Goal: Transaction & Acquisition: Purchase product/service

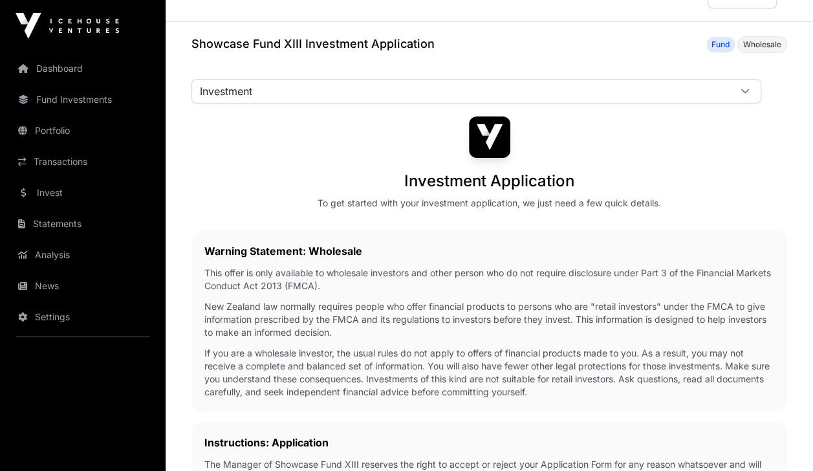
scroll to position [31, 0]
click at [732, 91] on div at bounding box center [744, 90] width 31 height 23
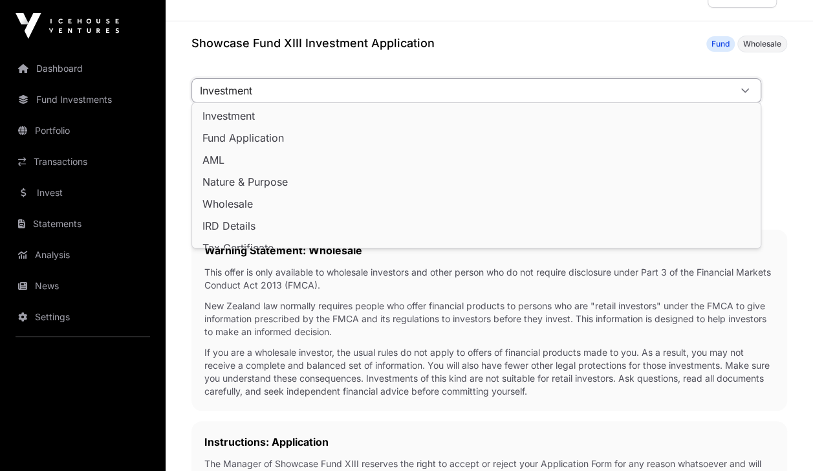
click at [732, 91] on div at bounding box center [744, 90] width 31 height 23
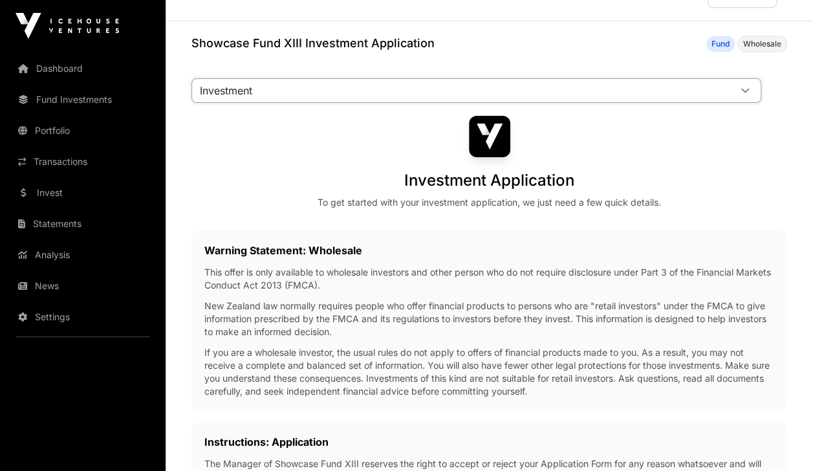
click at [737, 92] on div at bounding box center [744, 90] width 31 height 23
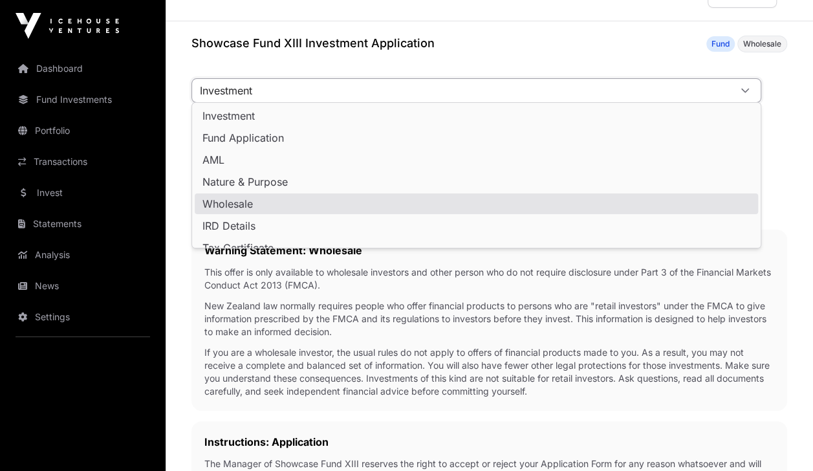
click at [307, 200] on li "Wholesale" at bounding box center [476, 203] width 563 height 21
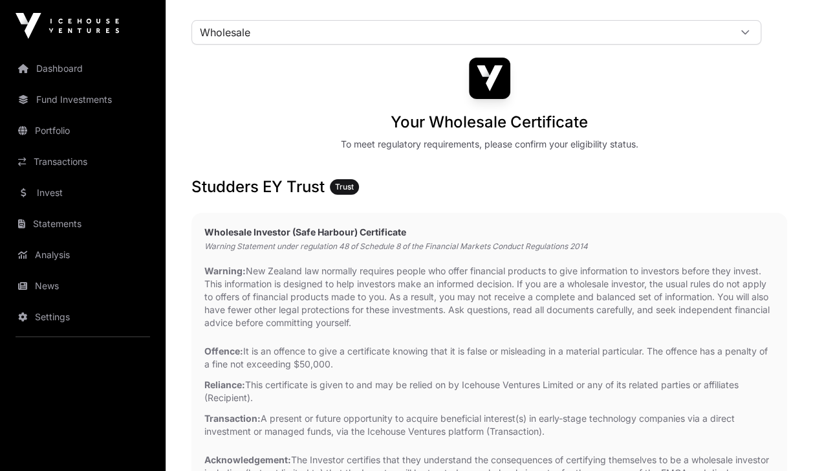
scroll to position [165, 0]
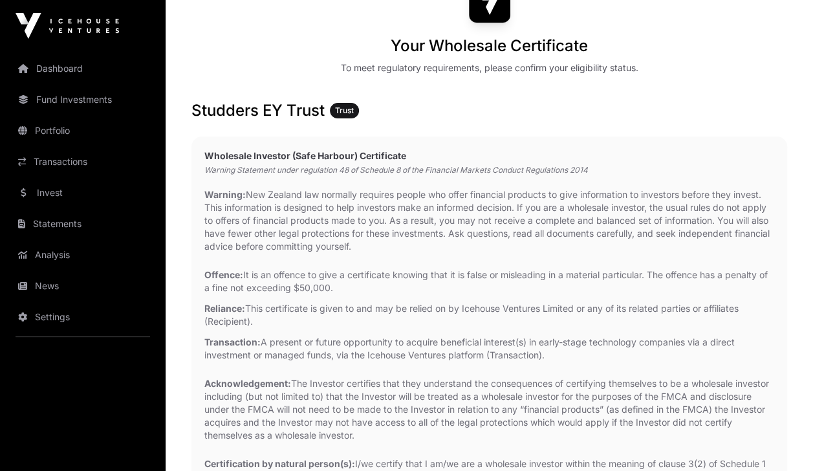
click at [415, 270] on p "Offence: It is an offence to give a certificate knowing that it is false or mis…" at bounding box center [489, 281] width 570 height 26
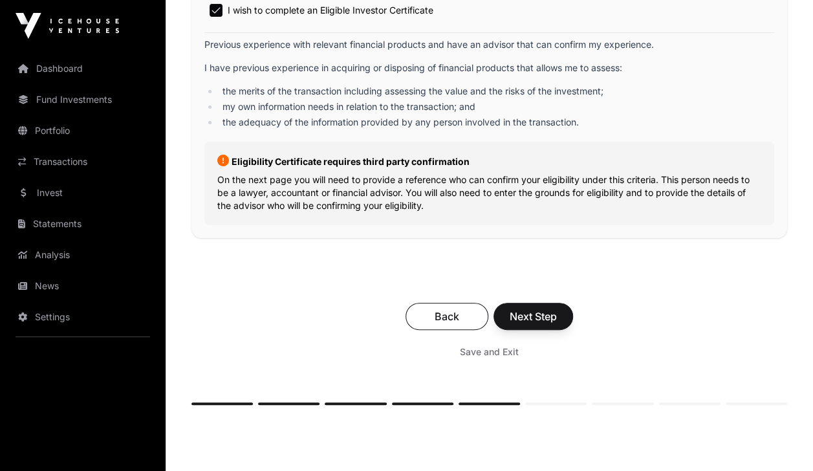
scroll to position [2467, 0]
click at [529, 322] on button "Next Step" at bounding box center [533, 315] width 80 height 27
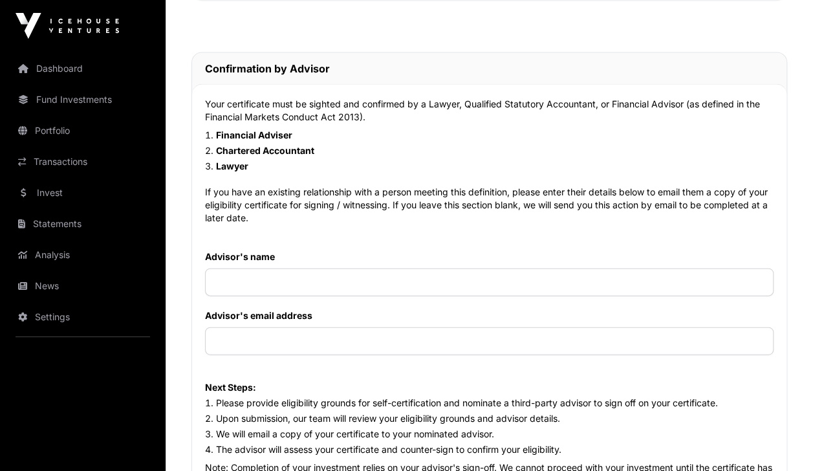
scroll to position [1316, 0]
click at [493, 283] on input "text" at bounding box center [489, 282] width 568 height 28
type input "*********"
click at [385, 343] on input "text" at bounding box center [489, 340] width 568 height 28
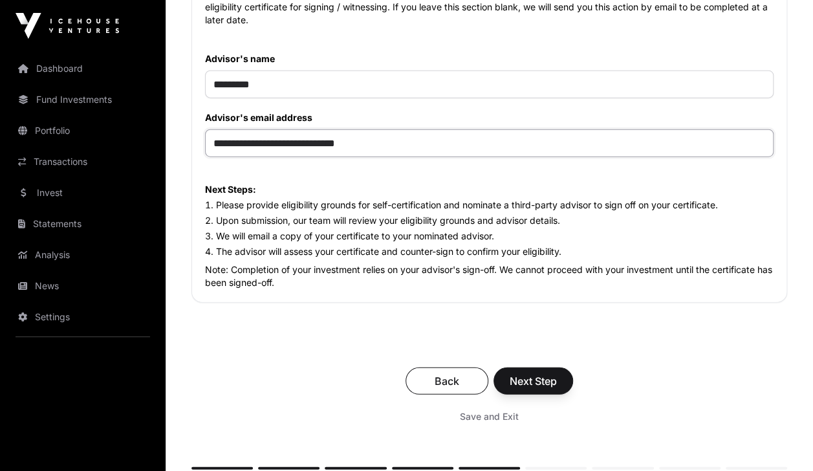
scroll to position [1515, 0]
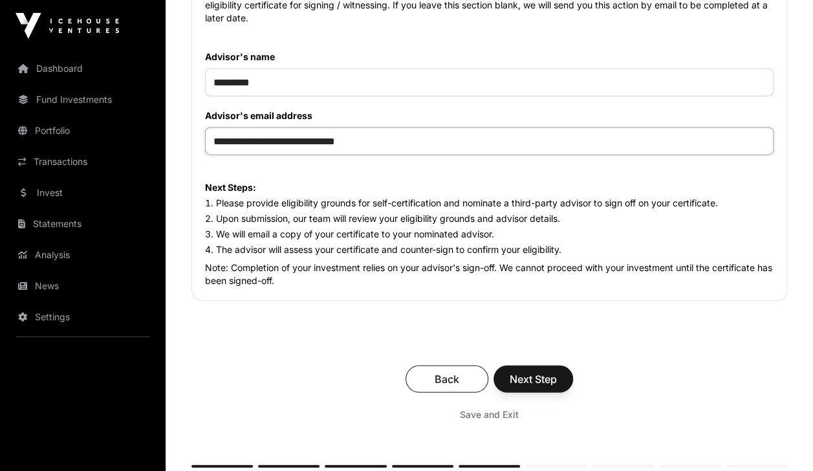
type input "**********"
click at [521, 379] on span "Next Step" at bounding box center [532, 379] width 47 height 16
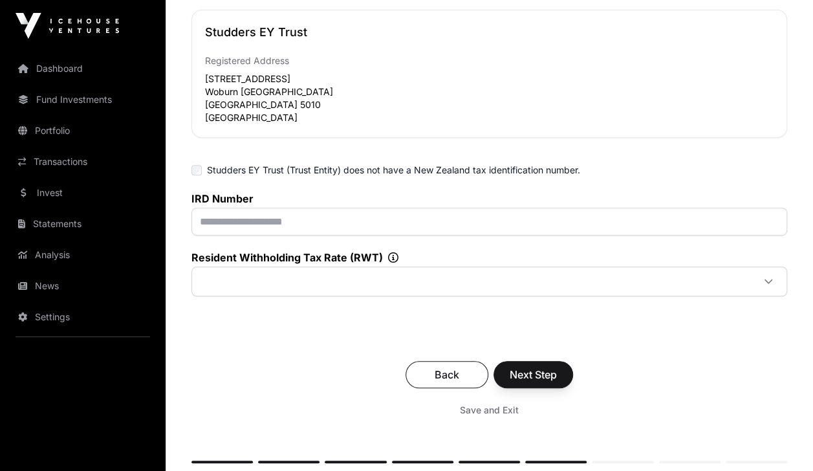
scroll to position [299, 0]
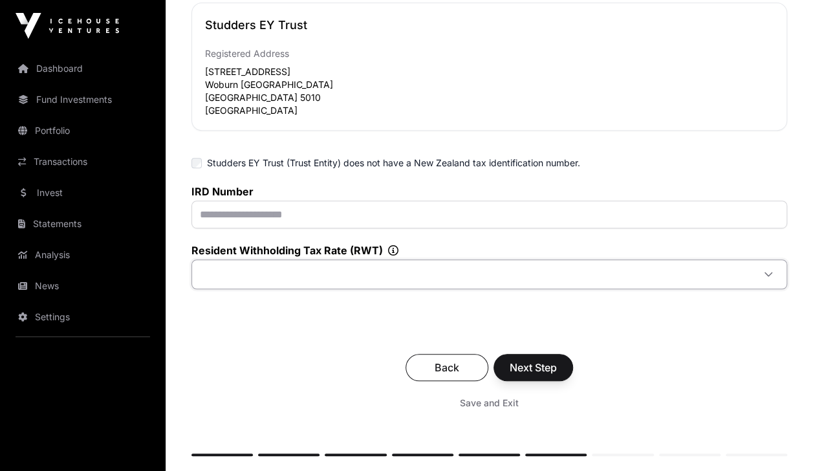
click at [495, 273] on span at bounding box center [474, 273] width 558 height 23
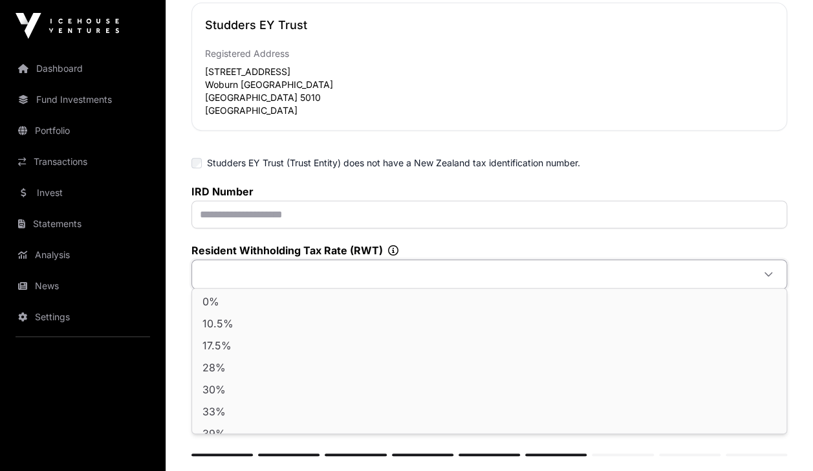
click at [495, 273] on span at bounding box center [474, 273] width 558 height 23
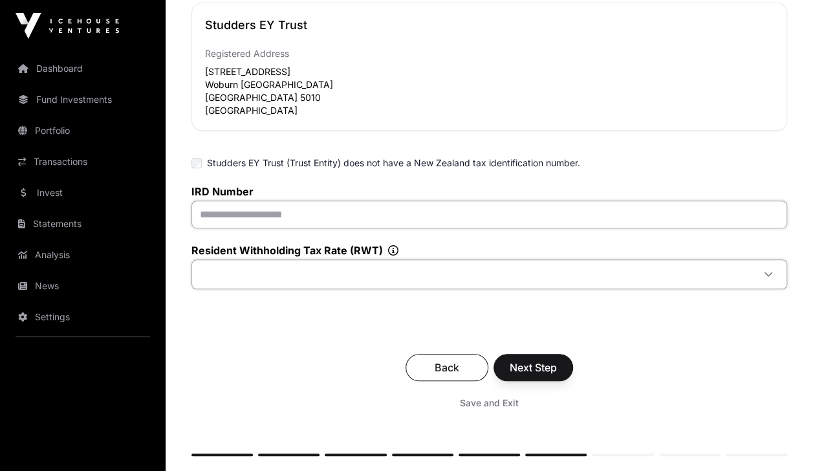
click at [460, 209] on input "text" at bounding box center [488, 214] width 595 height 28
type input "*********"
click at [393, 244] on label "Resident Withholding Tax Rate (RWT)" at bounding box center [488, 250] width 595 height 13
click at [396, 251] on icon at bounding box center [393, 250] width 10 height 10
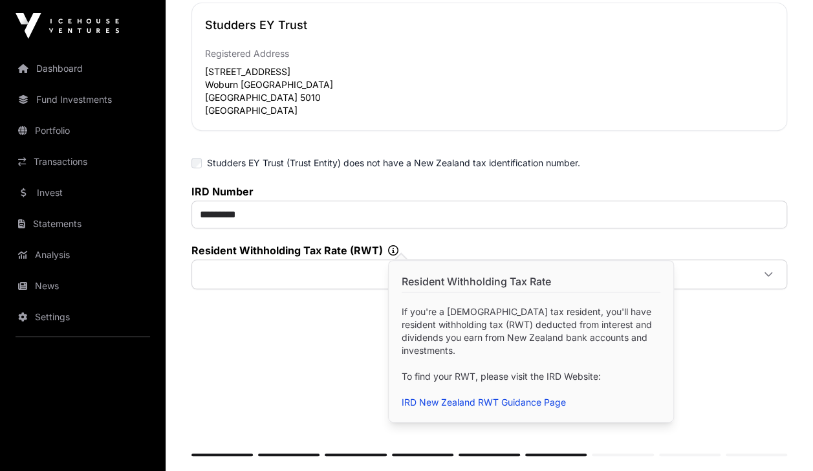
click at [303, 350] on div "Back Next Step Save and Exit" at bounding box center [488, 384] width 595 height 87
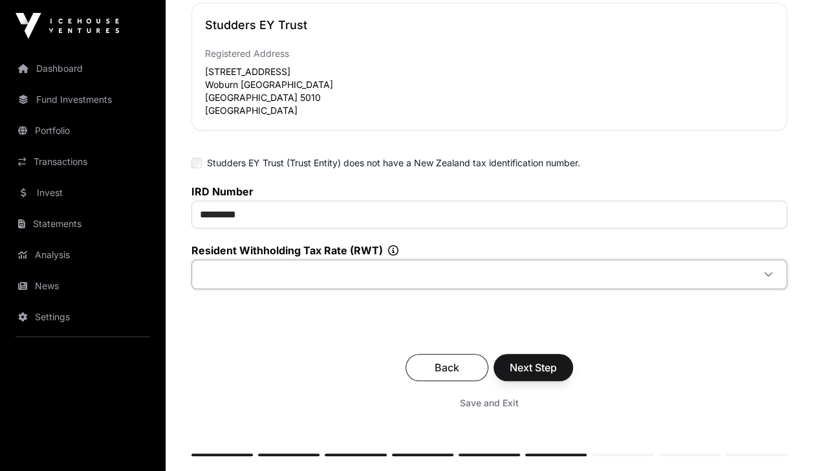
click at [341, 279] on span at bounding box center [474, 273] width 558 height 23
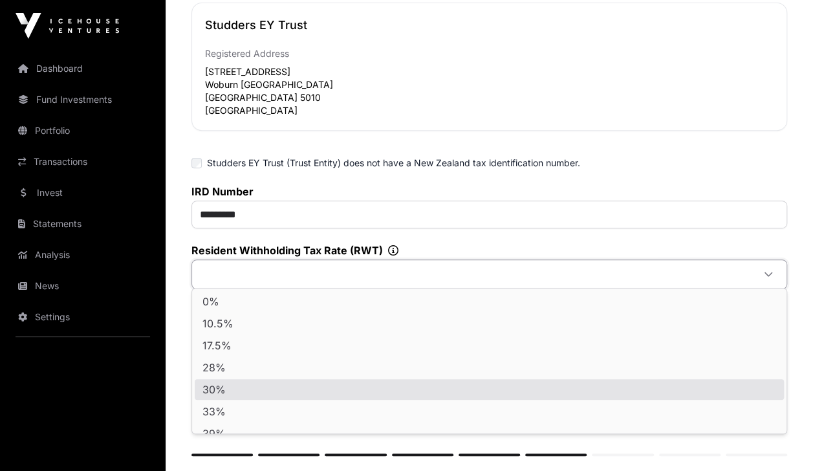
scroll to position [13, 0]
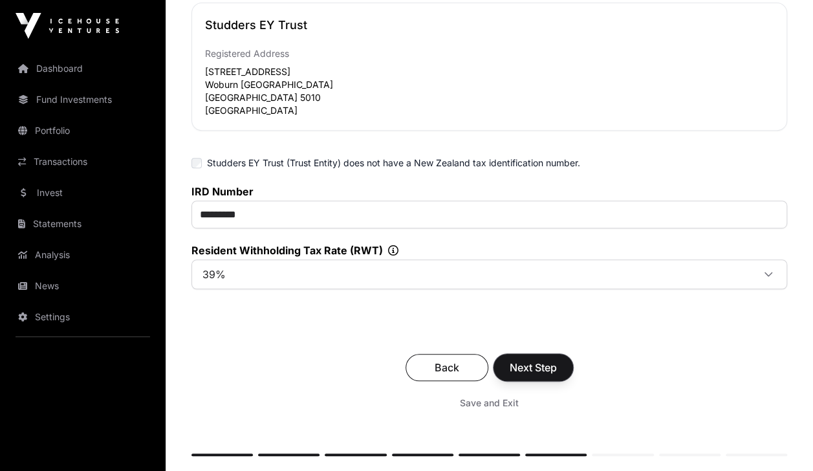
click at [542, 359] on span "Next Step" at bounding box center [532, 367] width 47 height 16
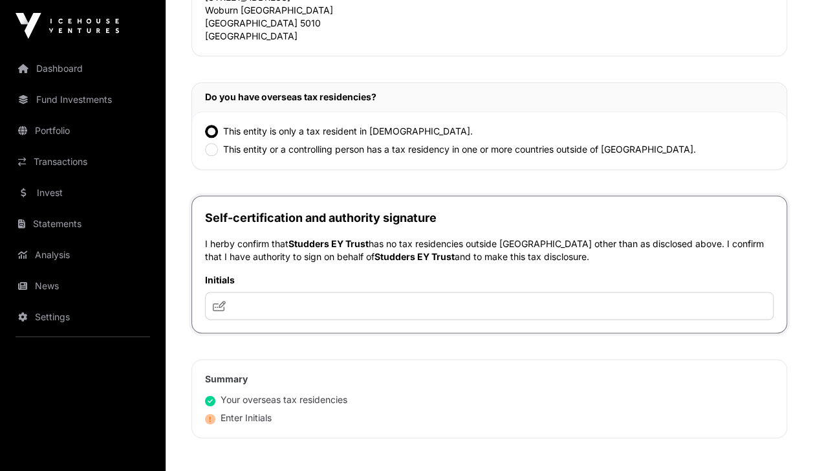
scroll to position [755, 0]
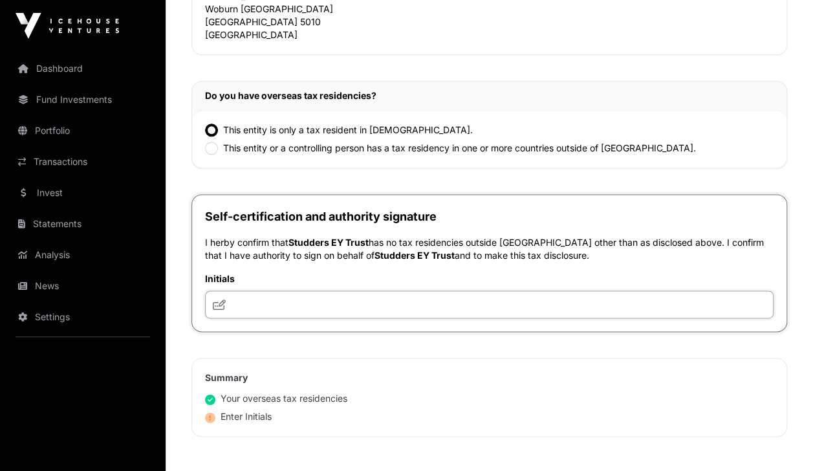
click at [456, 306] on input "text" at bounding box center [489, 304] width 568 height 28
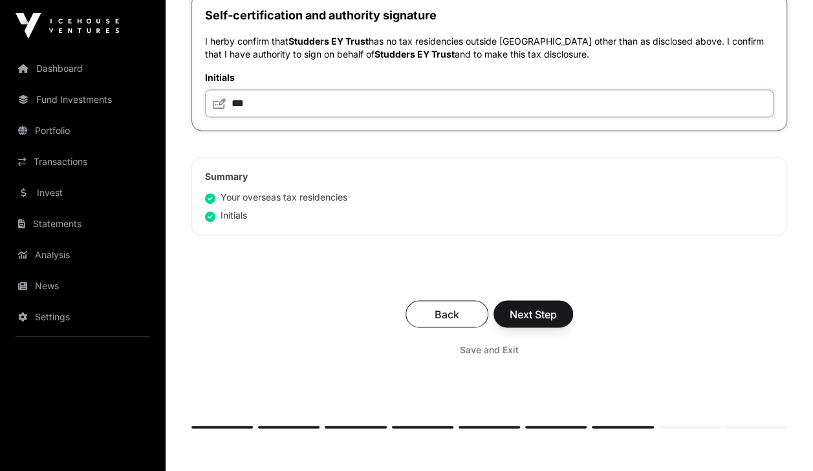
scroll to position [976, 0]
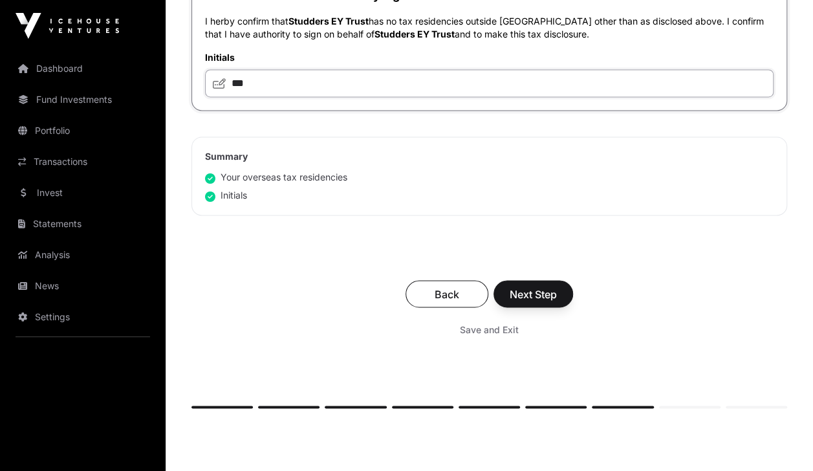
type input "***"
click at [539, 287] on span "Next Step" at bounding box center [532, 294] width 47 height 16
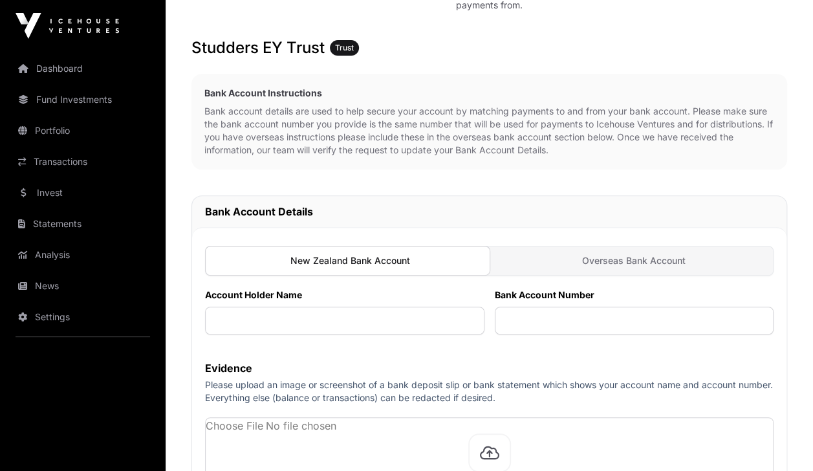
scroll to position [299, 0]
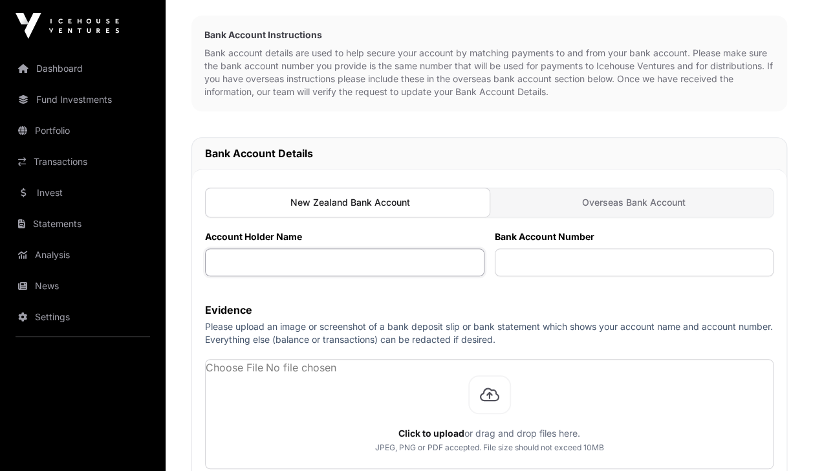
click at [423, 263] on input "text" at bounding box center [344, 262] width 279 height 28
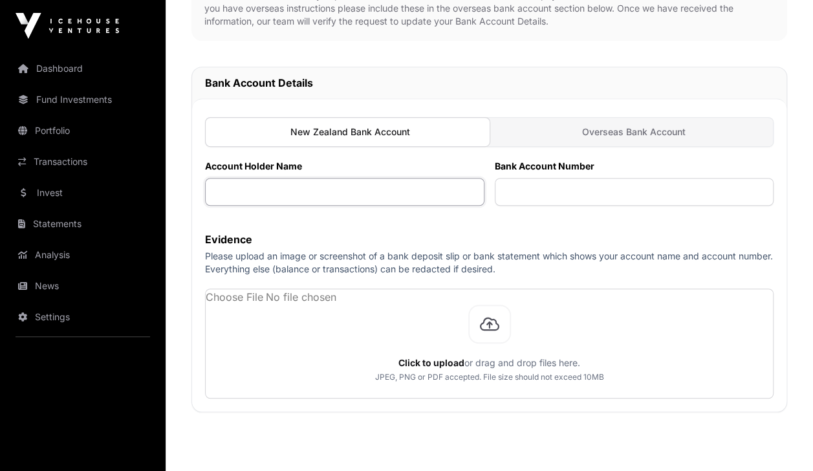
scroll to position [369, 0]
type input "**********"
click at [542, 184] on input "text" at bounding box center [634, 192] width 279 height 28
type input "**********"
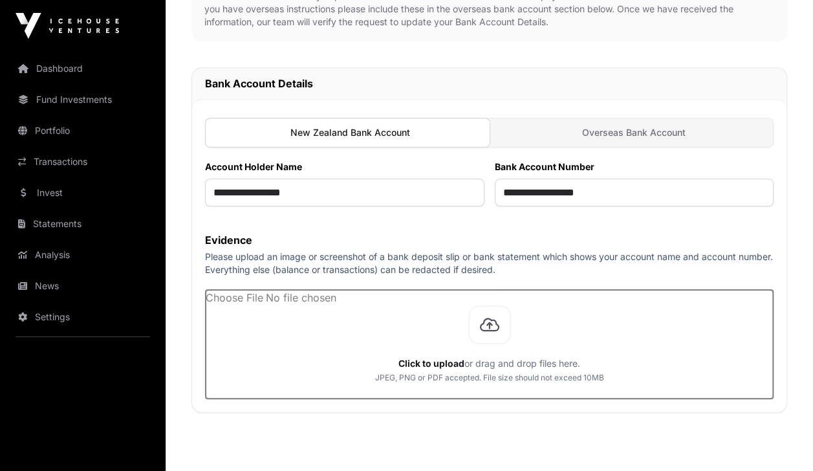
click at [322, 301] on input "file" at bounding box center [489, 344] width 567 height 109
drag, startPoint x: 343, startPoint y: 339, endPoint x: 313, endPoint y: 335, distance: 30.0
click at [313, 335] on input "file" at bounding box center [489, 344] width 567 height 109
click at [492, 325] on input "file" at bounding box center [489, 344] width 567 height 109
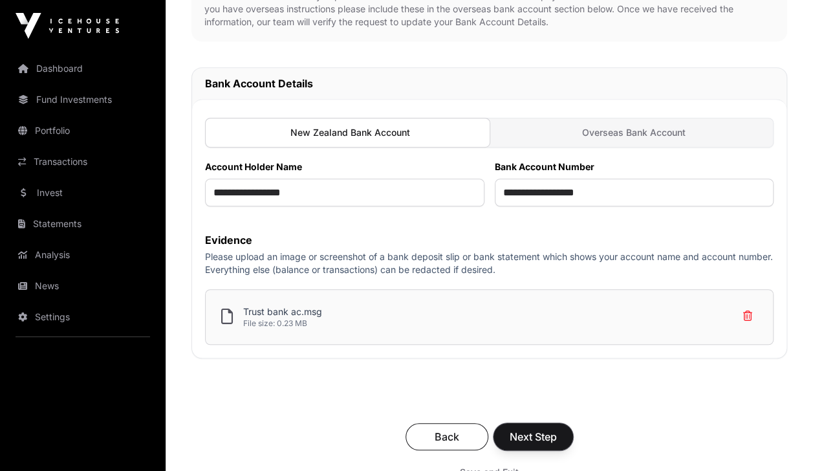
click at [519, 438] on span "Next Step" at bounding box center [532, 437] width 47 height 16
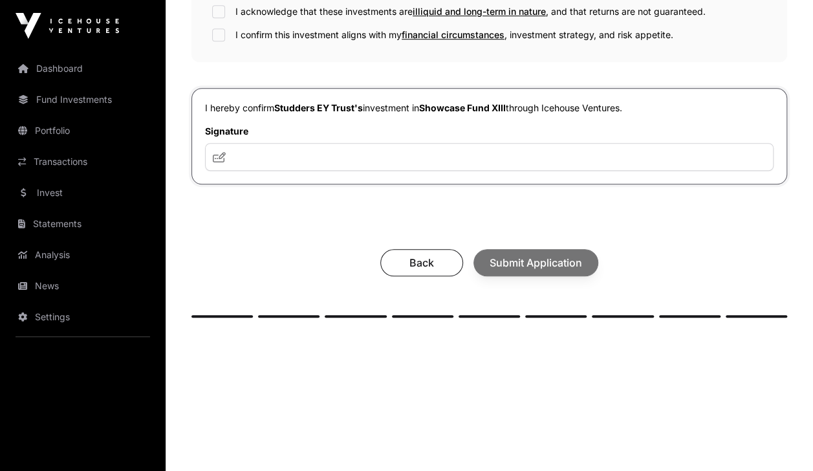
scroll to position [543, 0]
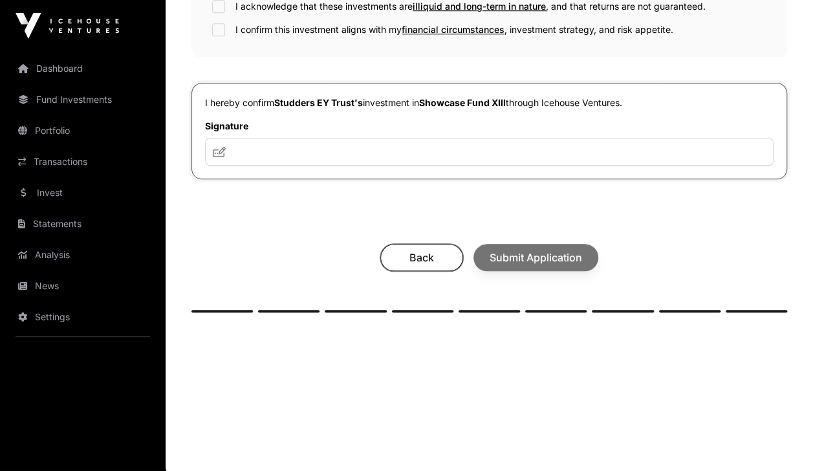
click at [427, 257] on span "Back" at bounding box center [421, 258] width 50 height 16
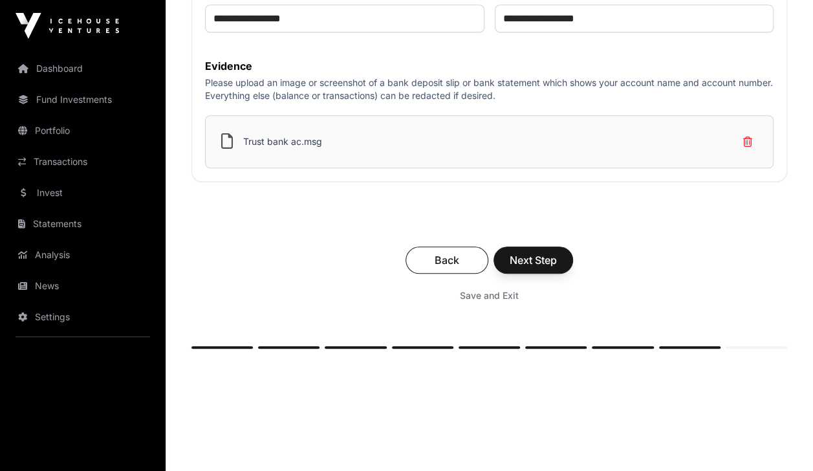
scroll to position [579, 0]
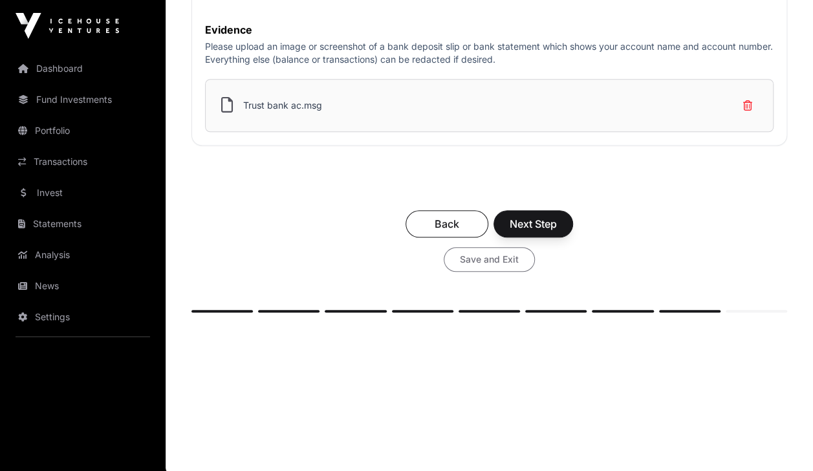
click at [469, 255] on span "Save and Exit" at bounding box center [489, 259] width 59 height 13
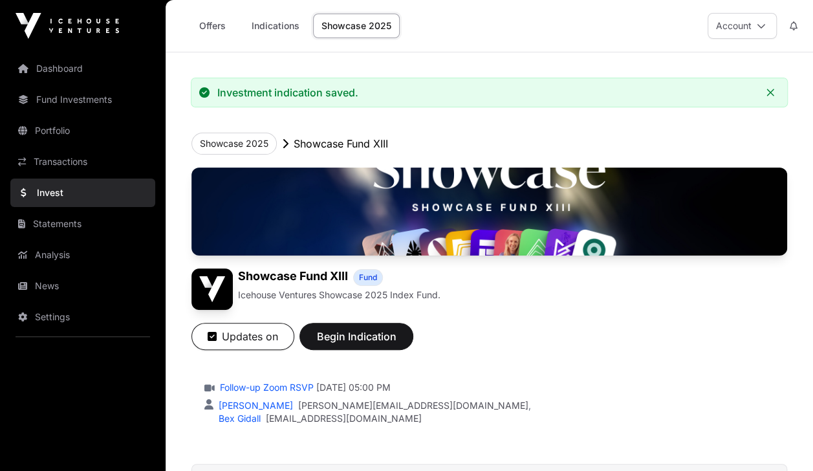
click at [53, 186] on link "Invest" at bounding box center [82, 192] width 145 height 28
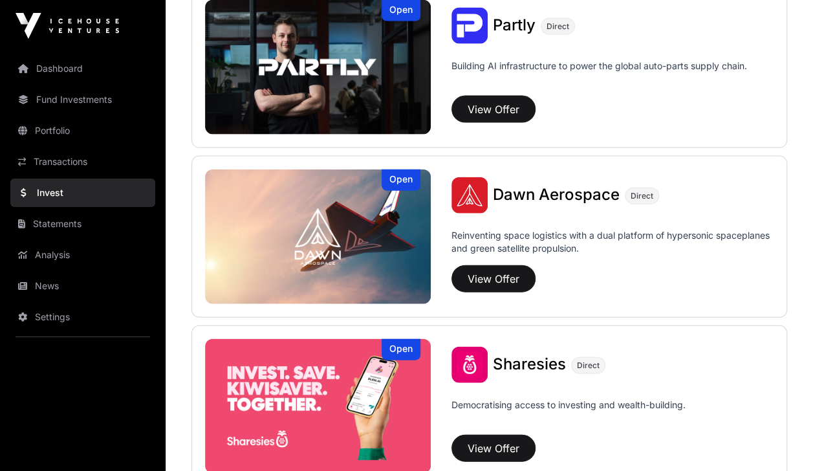
scroll to position [1478, 0]
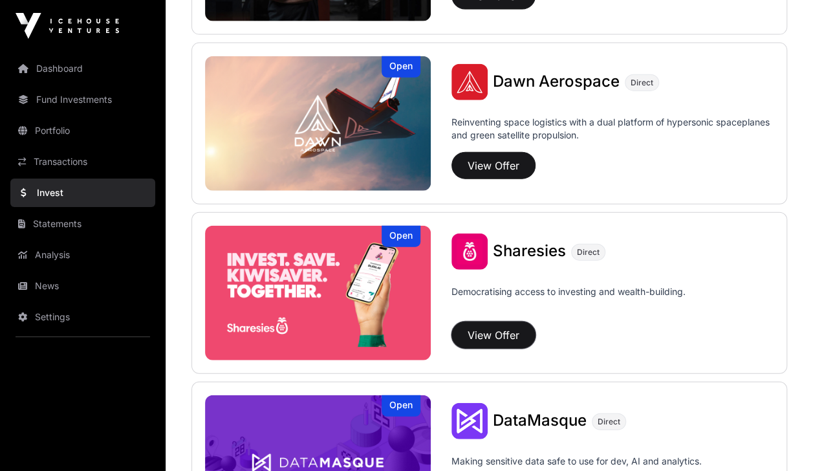
click at [490, 332] on button "View Offer" at bounding box center [493, 334] width 84 height 27
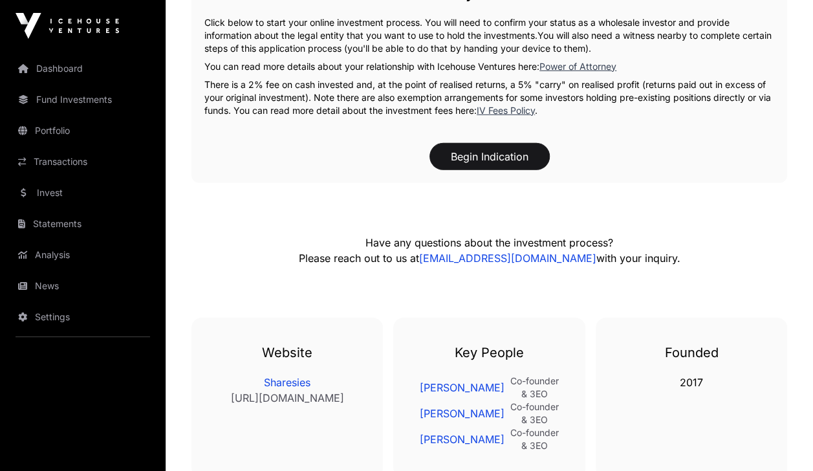
scroll to position [1851, 0]
click at [503, 154] on button "Begin Indication" at bounding box center [489, 157] width 120 height 27
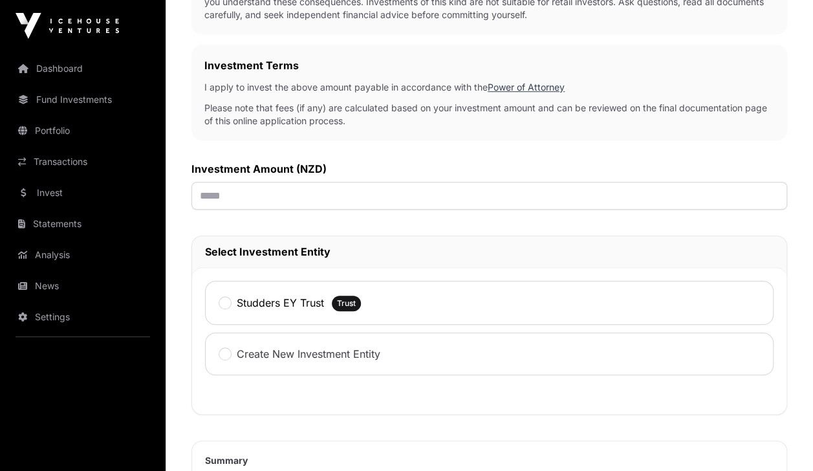
scroll to position [370, 0]
click at [480, 195] on input "text" at bounding box center [488, 195] width 595 height 28
type input "******"
click at [546, 252] on h2 "Select Investment Entity" at bounding box center [489, 251] width 568 height 16
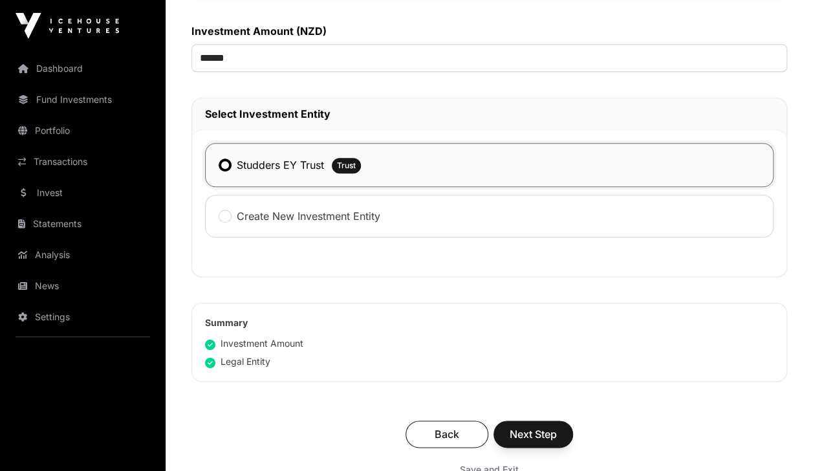
scroll to position [628, 0]
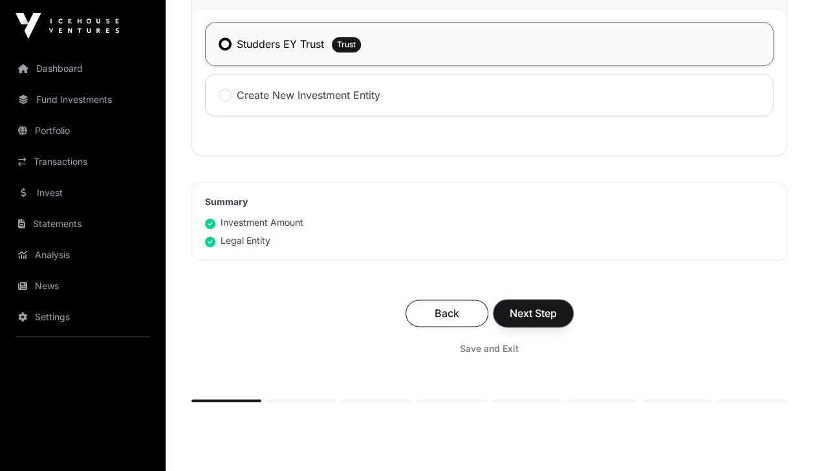
click at [517, 313] on span "Next Step" at bounding box center [532, 313] width 47 height 16
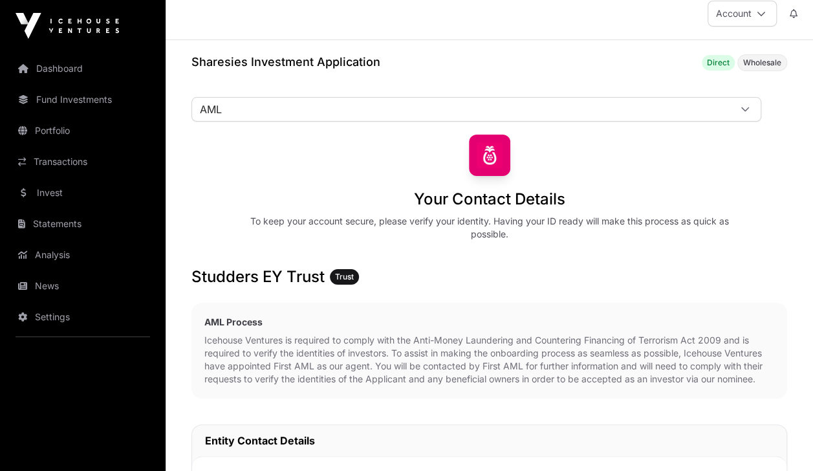
scroll to position [13, 0]
click at [696, 103] on span "AML" at bounding box center [460, 108] width 537 height 23
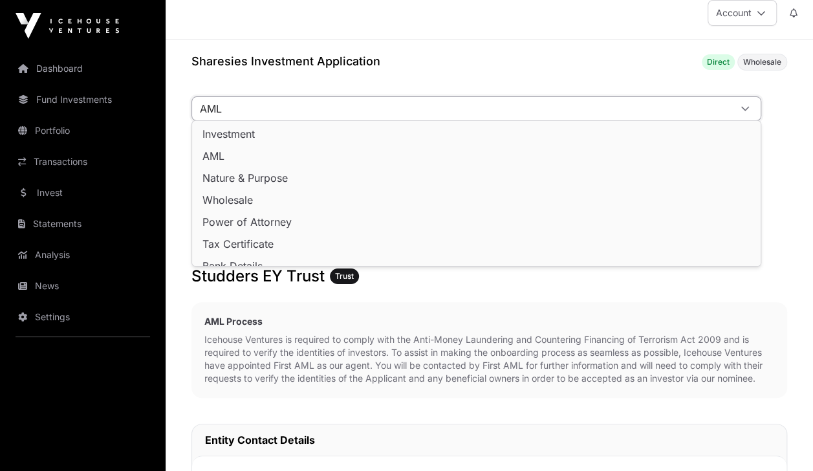
click at [697, 103] on span "AML" at bounding box center [460, 108] width 537 height 23
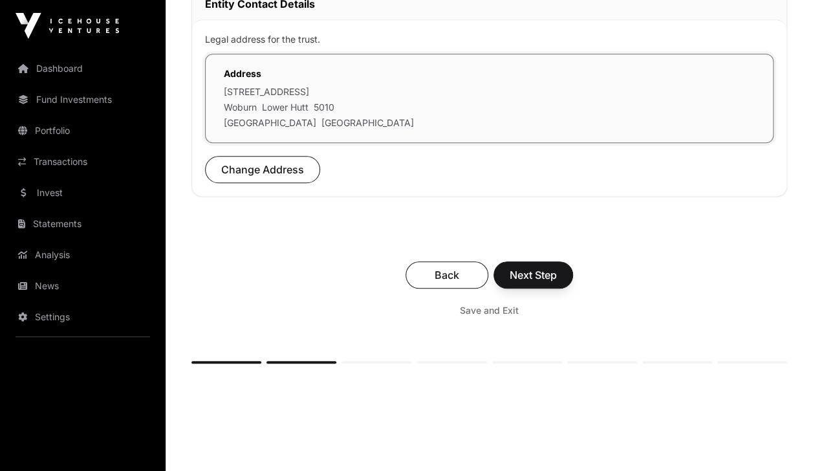
scroll to position [466, 0]
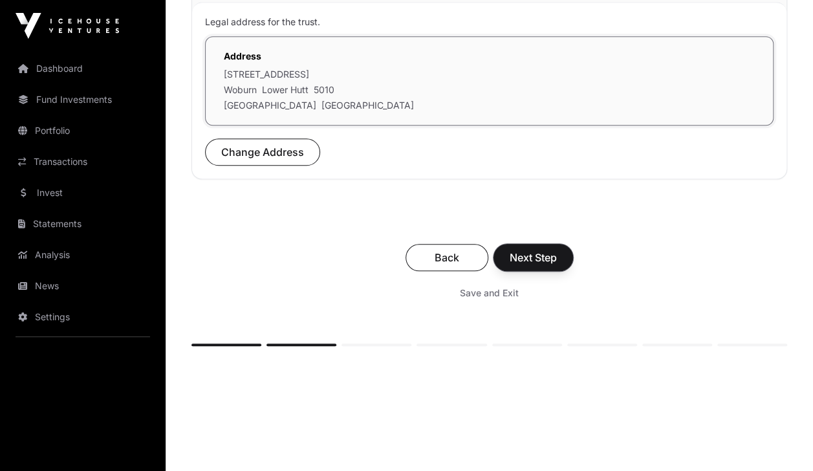
click at [524, 257] on span "Next Step" at bounding box center [532, 258] width 47 height 16
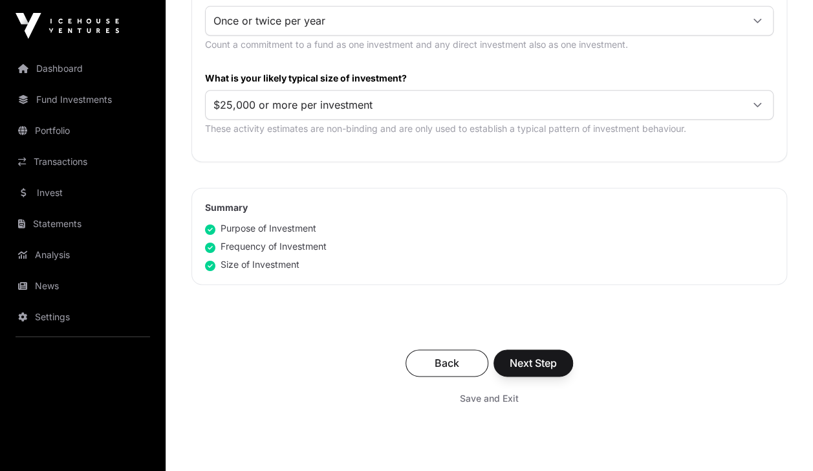
scroll to position [776, 0]
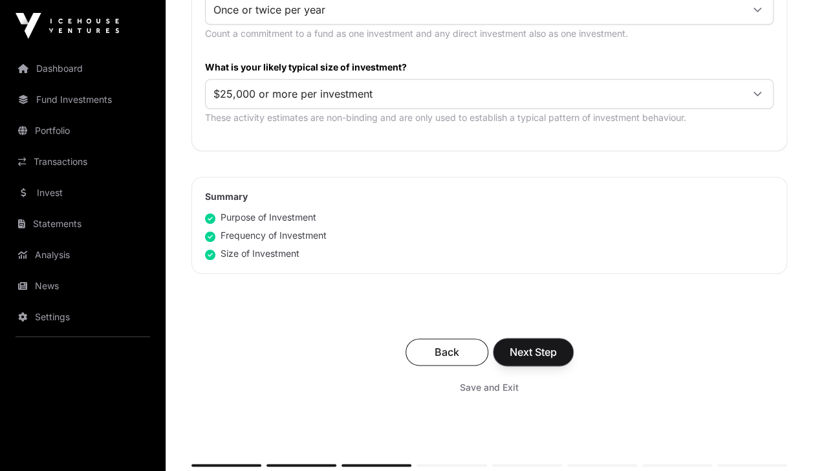
click at [539, 338] on button "Next Step" at bounding box center [533, 351] width 80 height 27
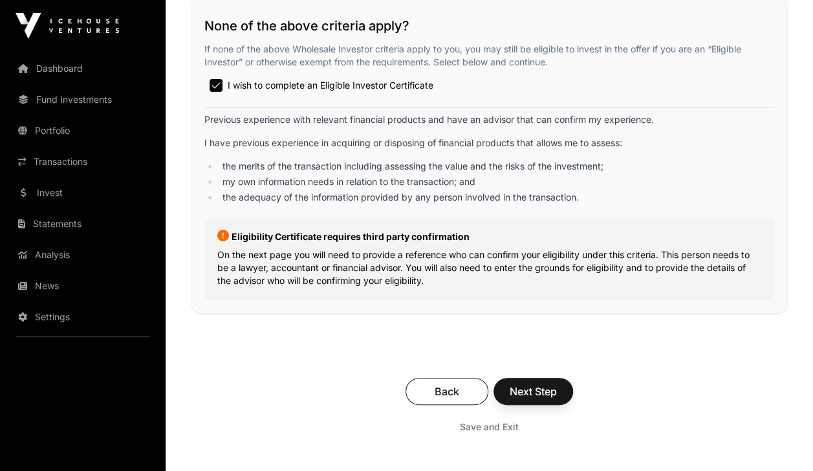
scroll to position [2391, 0]
click at [524, 384] on span "Next Step" at bounding box center [532, 392] width 47 height 16
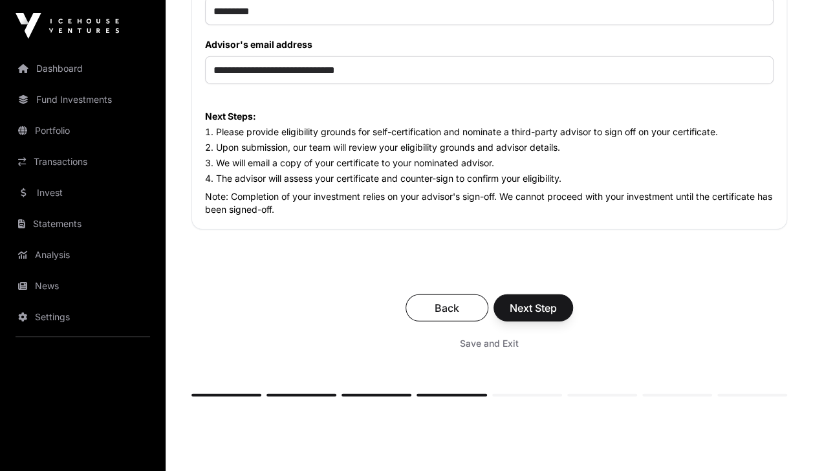
scroll to position [1588, 0]
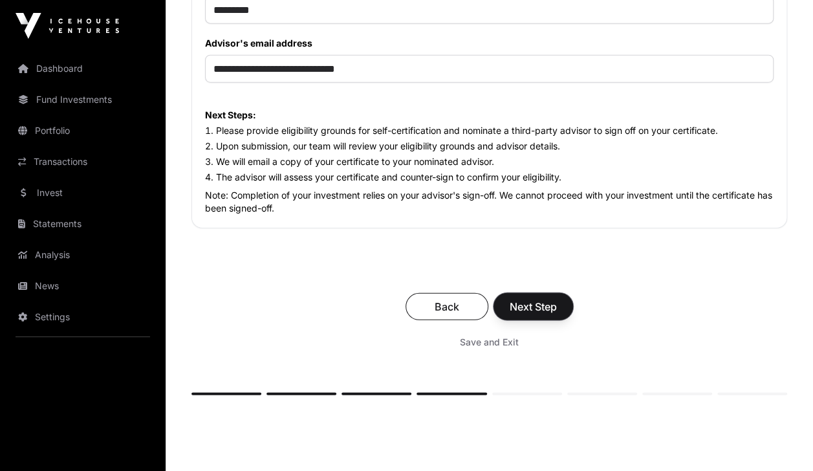
click at [531, 303] on span "Next Step" at bounding box center [532, 307] width 47 height 16
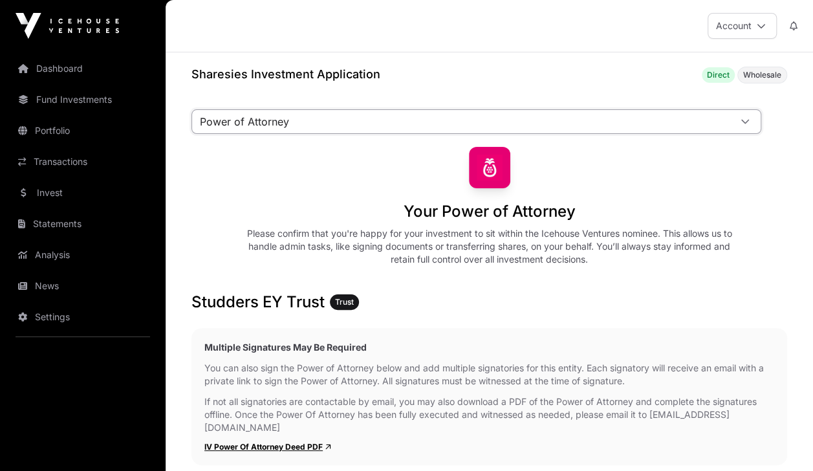
click at [713, 125] on span "Power of Attorney" at bounding box center [460, 121] width 537 height 23
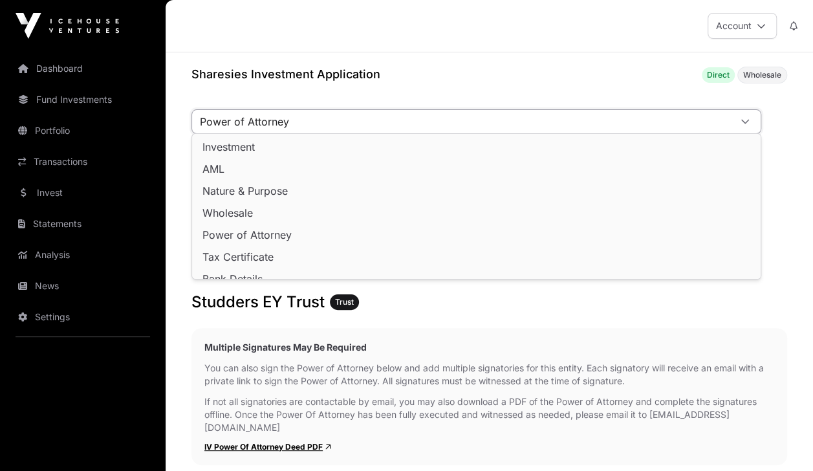
click at [714, 127] on span "Power of Attorney" at bounding box center [460, 121] width 537 height 23
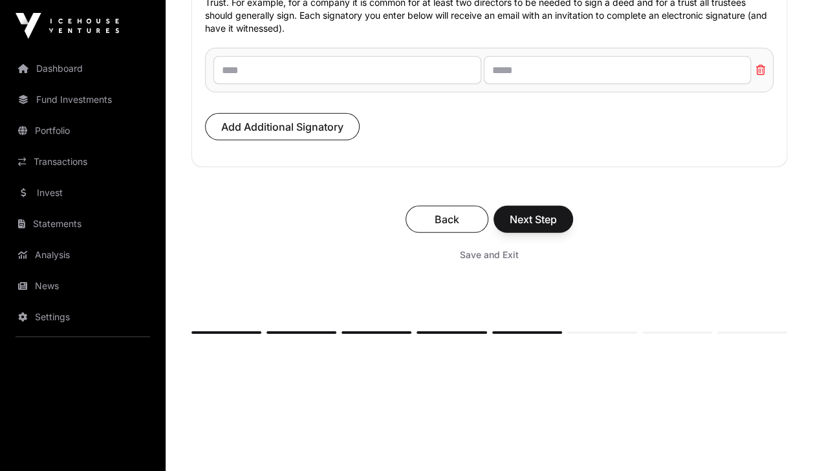
scroll to position [9207, 0]
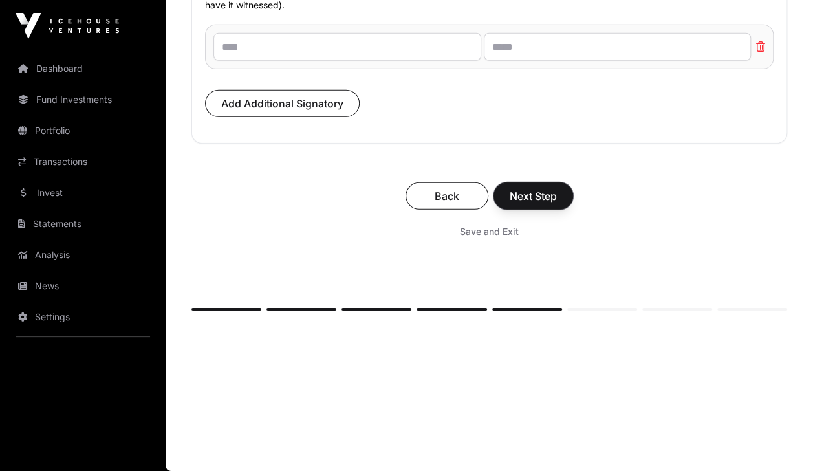
click at [517, 206] on button "Next Step" at bounding box center [533, 195] width 80 height 27
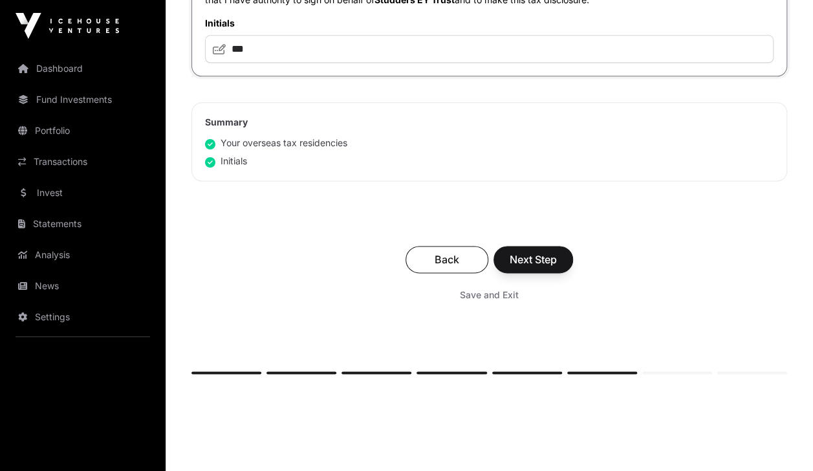
scroll to position [742, 0]
click at [537, 259] on span "Next Step" at bounding box center [532, 259] width 47 height 16
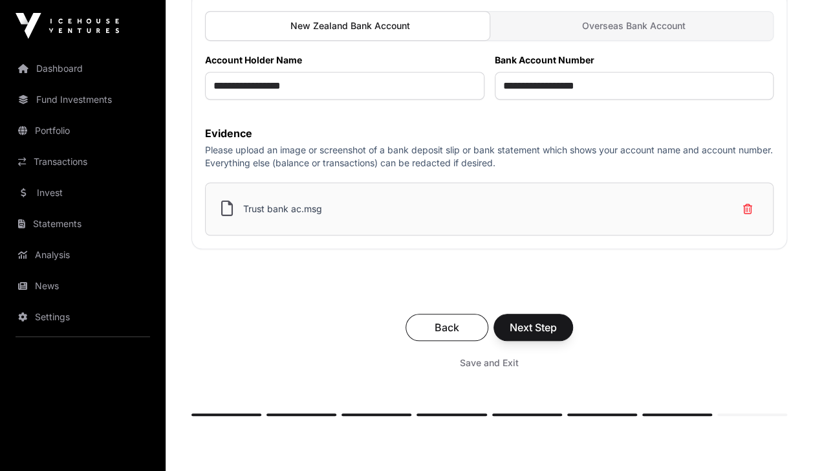
scroll to position [579, 0]
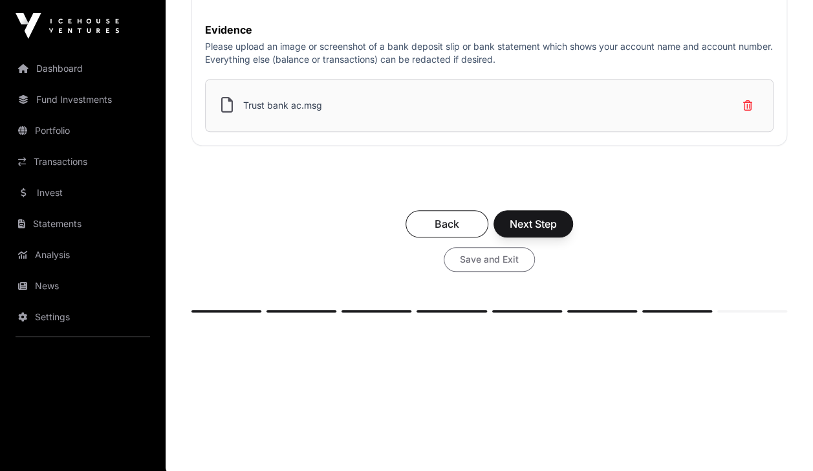
click at [490, 257] on span "Save and Exit" at bounding box center [489, 259] width 59 height 13
